Goal: Information Seeking & Learning: Compare options

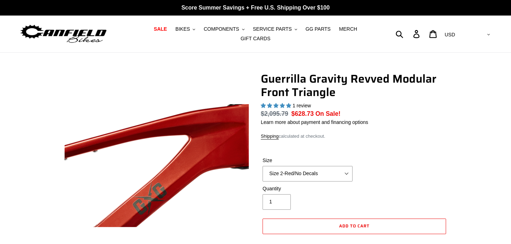
select select "highest-rating"
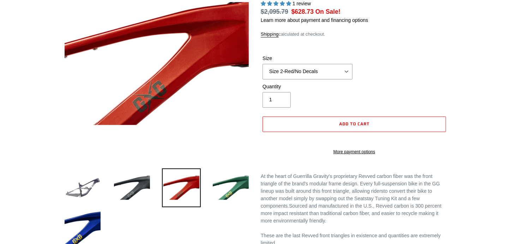
scroll to position [141, 0]
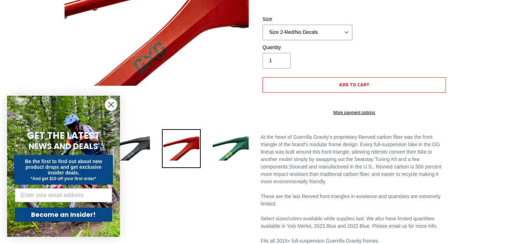
click at [109, 102] on circle "Close dialog" at bounding box center [111, 105] width 12 height 12
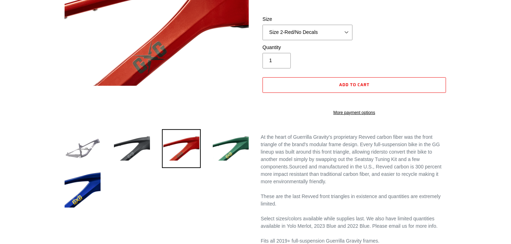
click at [79, 140] on img at bounding box center [82, 148] width 39 height 39
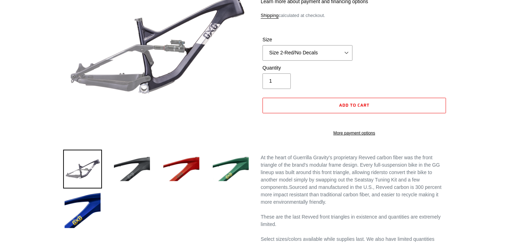
scroll to position [106, 0]
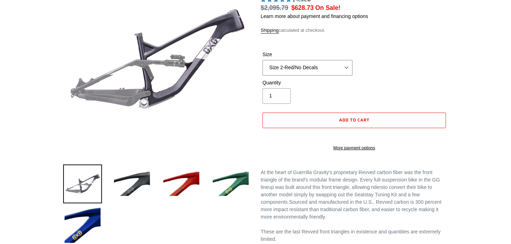
click at [323, 60] on select "Size 2-Gloss Black/No Decals Size 2-Black/Red Decals Size 2-Black/Silver Decals…" at bounding box center [307, 68] width 90 height 16
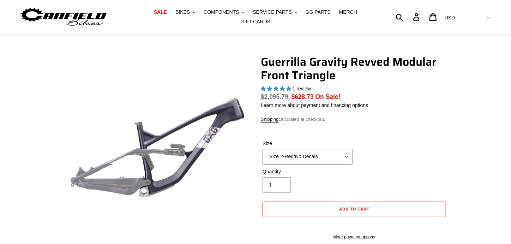
scroll to position [0, 0]
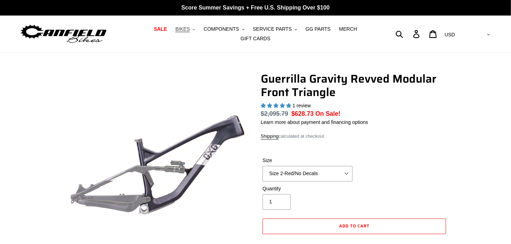
click at [175, 31] on span "BIKES" at bounding box center [182, 29] width 14 height 6
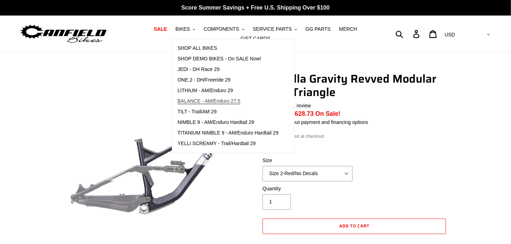
click at [189, 101] on span "BALANCE - AM/Enduro 27.5" at bounding box center [208, 101] width 63 height 6
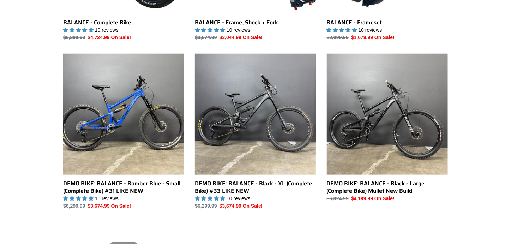
scroll to position [317, 0]
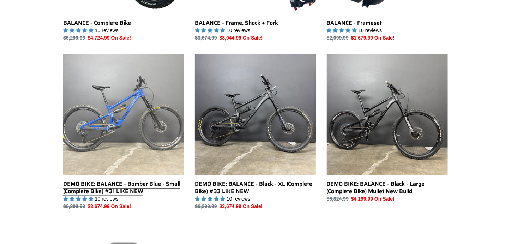
click at [143, 96] on link "DEMO BIKE: BALANCE - Bomber Blue - Small (Complete Bike) #31 LIKE NEW" at bounding box center [123, 132] width 121 height 156
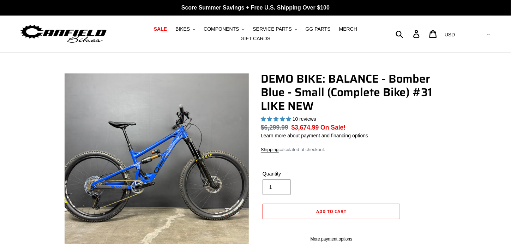
select select "highest-rating"
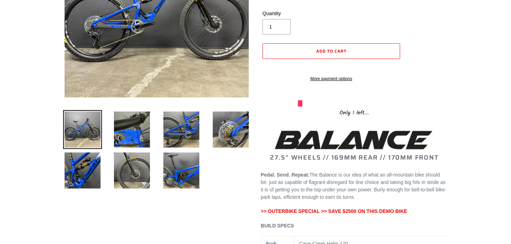
scroll to position [141, 0]
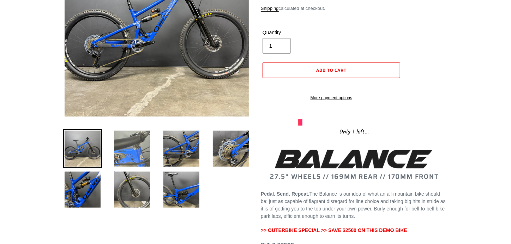
click at [120, 140] on img at bounding box center [132, 148] width 39 height 39
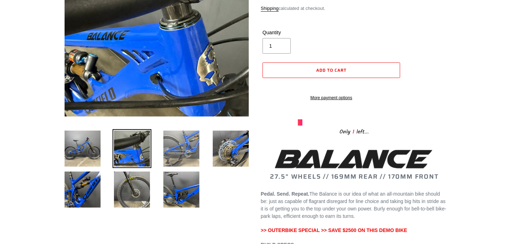
click at [169, 143] on img at bounding box center [181, 148] width 39 height 39
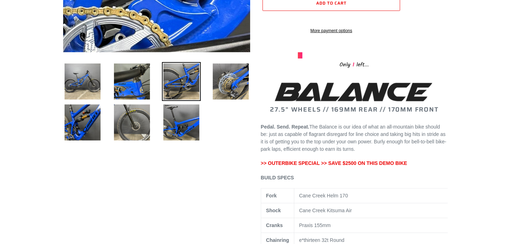
scroll to position [212, 0]
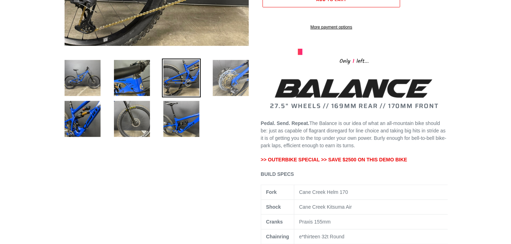
click at [220, 84] on img at bounding box center [230, 78] width 39 height 39
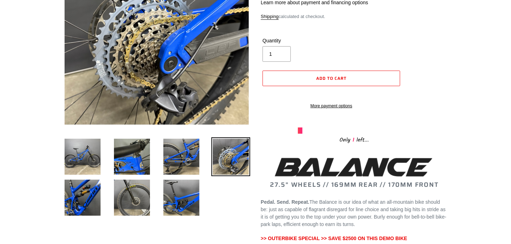
scroll to position [141, 0]
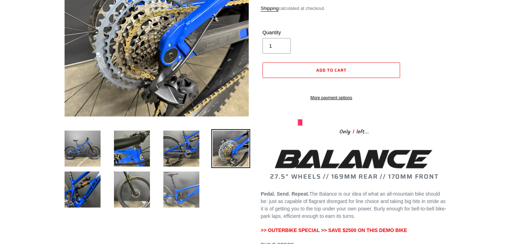
click at [169, 182] on img at bounding box center [181, 189] width 39 height 39
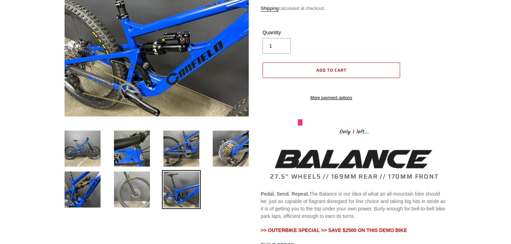
click at [126, 186] on img at bounding box center [132, 189] width 39 height 39
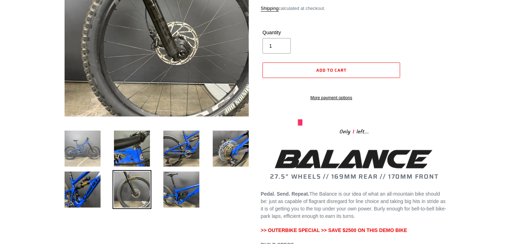
click at [94, 138] on img at bounding box center [82, 148] width 39 height 39
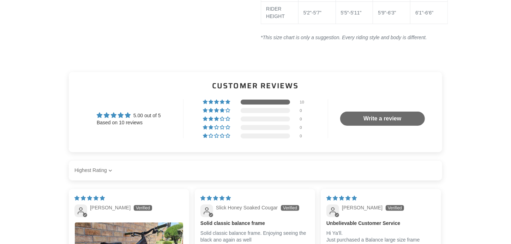
scroll to position [1481, 0]
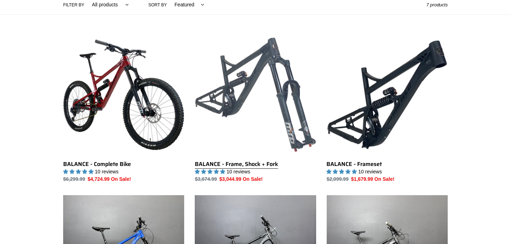
scroll to position [211, 0]
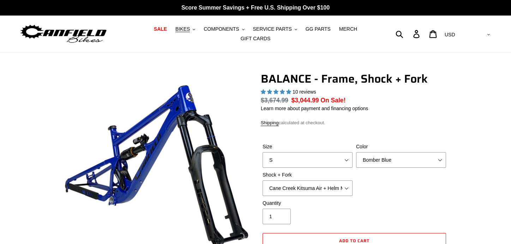
select select "highest-rating"
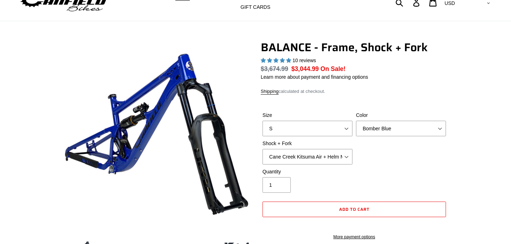
scroll to position [35, 0]
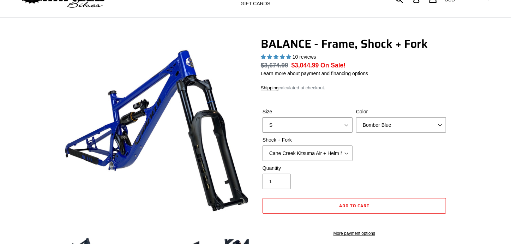
click at [282, 123] on select "S M L XL" at bounding box center [307, 125] width 90 height 16
select select "M"
click at [262, 117] on select "S M L XL" at bounding box center [307, 125] width 90 height 16
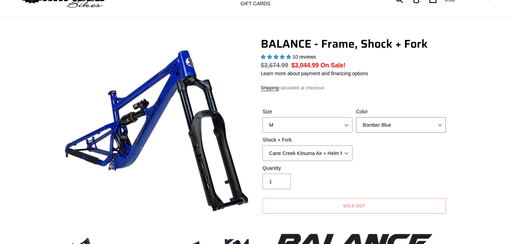
click at [367, 125] on select "Bomber Blue Goat's Blood Stealth Black" at bounding box center [401, 125] width 90 height 16
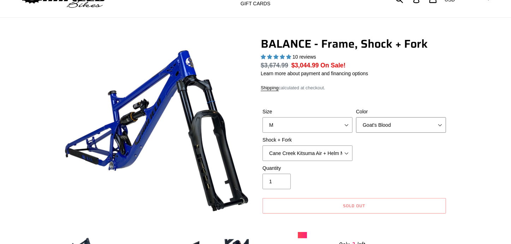
click at [356, 117] on select "Bomber Blue Goat's Blood Stealth Black" at bounding box center [401, 125] width 90 height 16
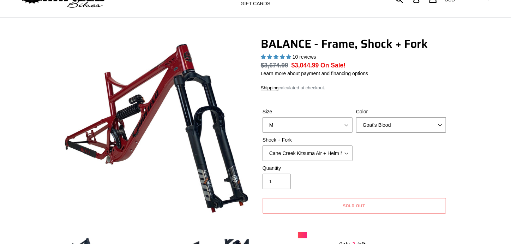
click at [371, 121] on select "Bomber Blue Goat's Blood Stealth Black" at bounding box center [401, 125] width 90 height 16
select select "Stealth Black"
click at [356, 117] on select "Bomber Blue Goat's Blood Stealth Black" at bounding box center [401, 125] width 90 height 16
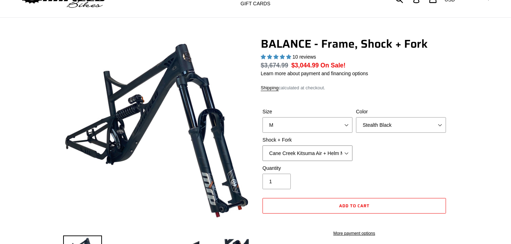
click at [286, 150] on select "Cane Creek Kitsuma Air + Helm MKII 27.5 170mm Fox Float X2 or DHX2 + Fox Float …" at bounding box center [307, 153] width 90 height 16
select select "EXT Storia V3-S + Era V2.1 160mm 29 (mullet)"
click at [262, 145] on select "Cane Creek Kitsuma Air + Helm MKII 27.5 170mm Fox Float X2 or DHX2 + Fox Float …" at bounding box center [307, 153] width 90 height 16
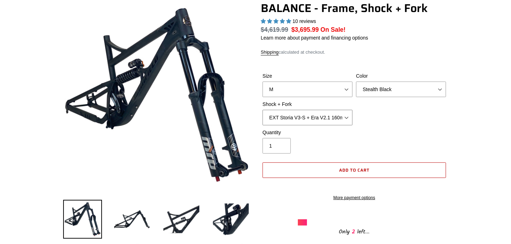
scroll to position [106, 0]
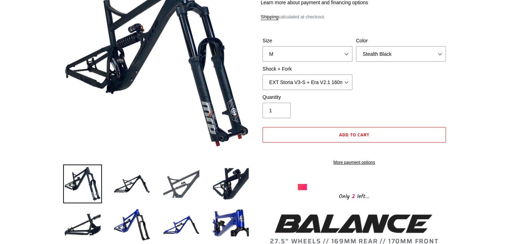
click at [194, 181] on img at bounding box center [181, 183] width 39 height 39
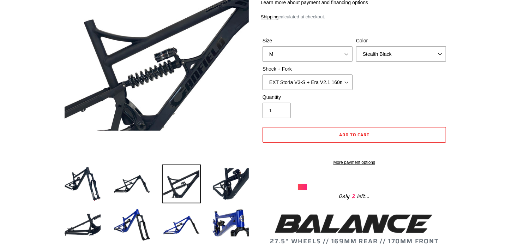
click at [293, 78] on select "Cane Creek Kitsuma Air + Helm MKII 27.5 170mm Fox Float X2 or DHX2 + Fox Float …" at bounding box center [307, 82] width 90 height 16
click at [291, 78] on select "Cane Creek Kitsuma Air + Helm MKII 27.5 170mm Fox Float X2 or DHX2 + Fox Float …" at bounding box center [307, 82] width 90 height 16
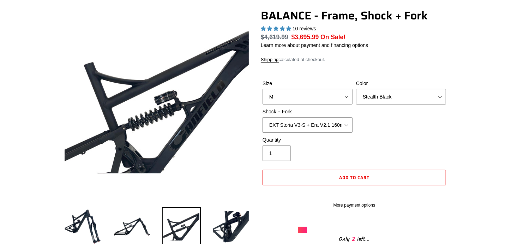
scroll to position [0, 0]
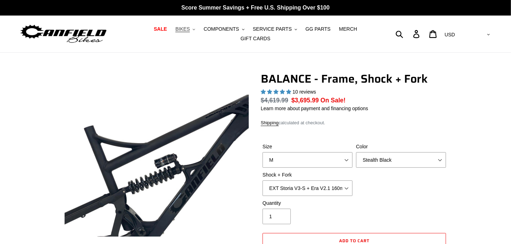
click at [176, 30] on span "BIKES" at bounding box center [182, 29] width 14 height 6
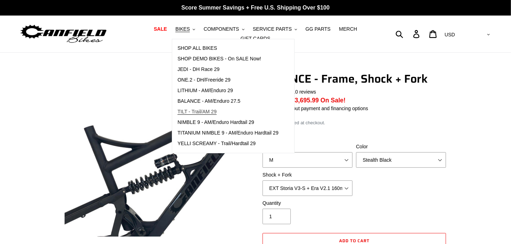
click at [185, 114] on span "TILT - Trail/AM 29" at bounding box center [196, 112] width 39 height 6
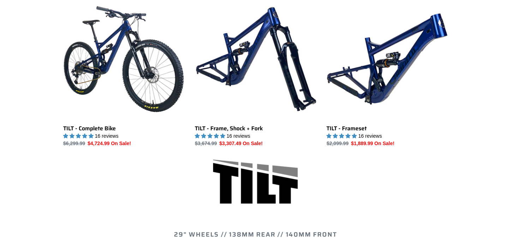
scroll to position [176, 0]
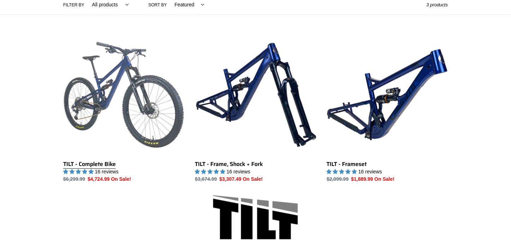
click at [155, 96] on link "TILT - Complete Bike" at bounding box center [123, 108] width 121 height 148
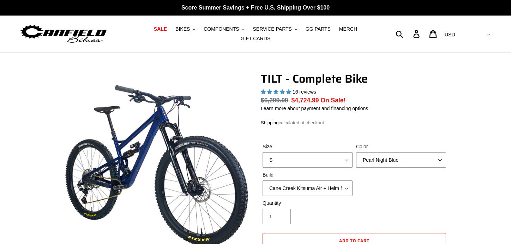
select select "highest-rating"
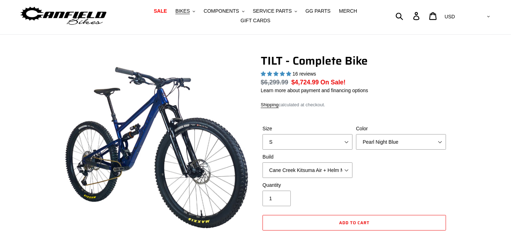
scroll to position [35, 0]
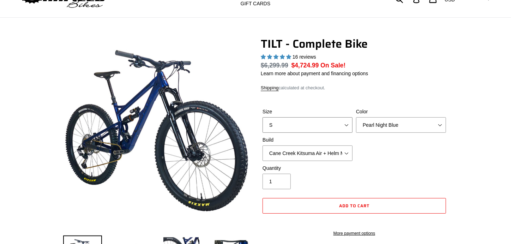
click at [299, 126] on select "S M L" at bounding box center [307, 125] width 90 height 16
select select "M"
click at [262, 117] on select "S M L" at bounding box center [307, 125] width 90 height 16
click at [371, 129] on div "Size S M L Color Pearl Night Blue Stealth Silver Raw Build Cane Creek Kitsuma A…" at bounding box center [354, 136] width 187 height 56
click at [372, 125] on select "Pearl Night Blue Stealth Silver Raw" at bounding box center [401, 125] width 90 height 16
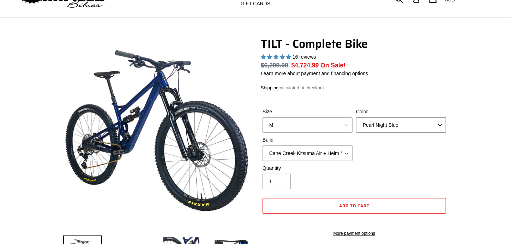
select select "Stealth Silver"
click at [356, 117] on select "Pearl Night Blue Stealth Silver Raw" at bounding box center [401, 125] width 90 height 16
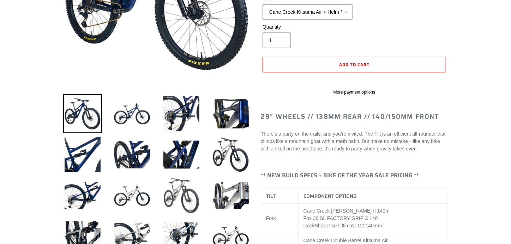
click at [195, 190] on img at bounding box center [181, 195] width 39 height 39
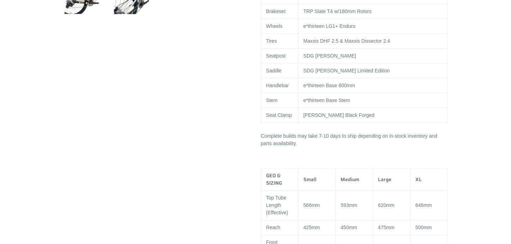
scroll to position [282, 0]
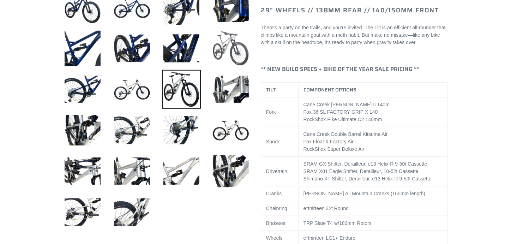
click at [219, 38] on img at bounding box center [230, 48] width 39 height 39
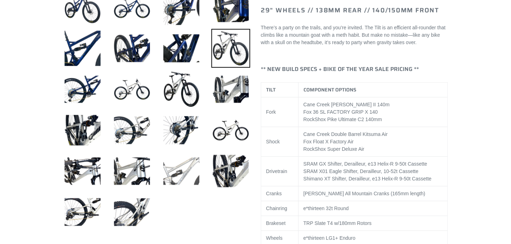
click at [187, 164] on img at bounding box center [181, 171] width 39 height 39
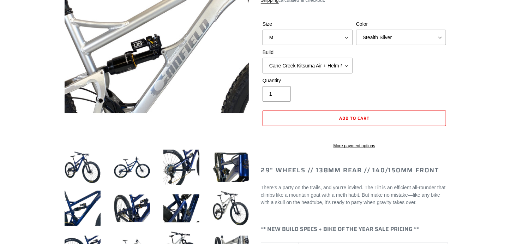
scroll to position [141, 0]
